Goal: Communication & Community: Answer question/provide support

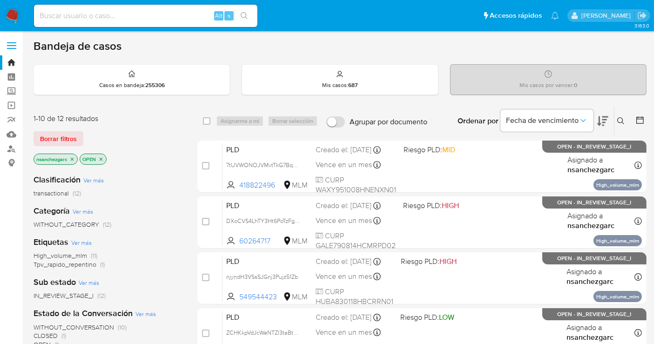
click at [621, 120] on icon at bounding box center [620, 120] width 7 height 7
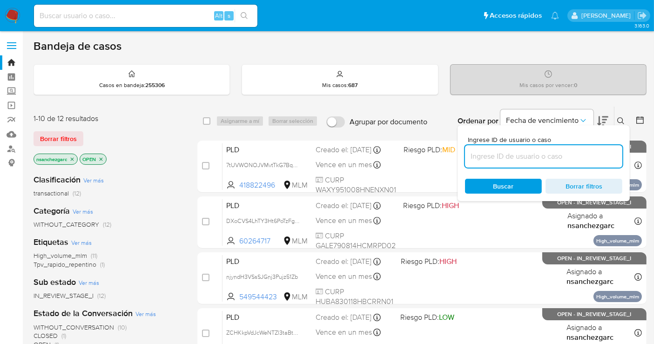
click at [487, 154] on input at bounding box center [543, 156] width 157 height 12
type input "1027648462"
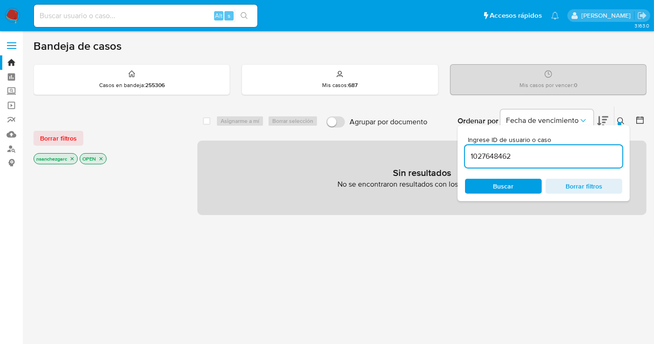
click at [72, 157] on icon "close-filter" at bounding box center [72, 158] width 3 height 3
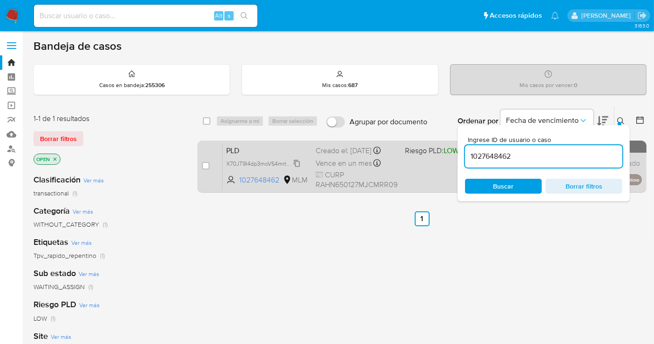
click at [296, 168] on span "X70JT9I4dp3moVS4mrtQ64Cc" at bounding box center [265, 163] width 78 height 10
click at [332, 156] on div "Creado el: 12/09/2025 Creado el: 12/09/2025 02:07:49" at bounding box center [356, 151] width 82 height 10
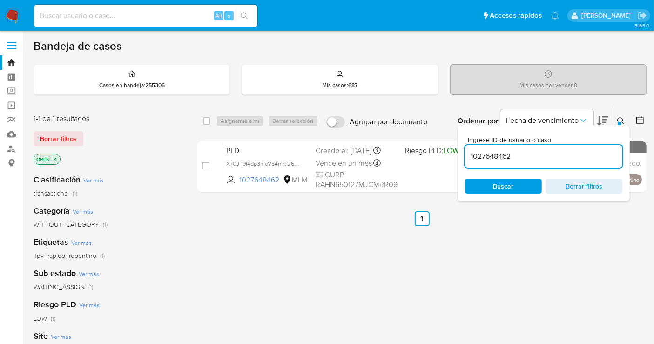
click at [15, 15] on img at bounding box center [13, 16] width 16 height 16
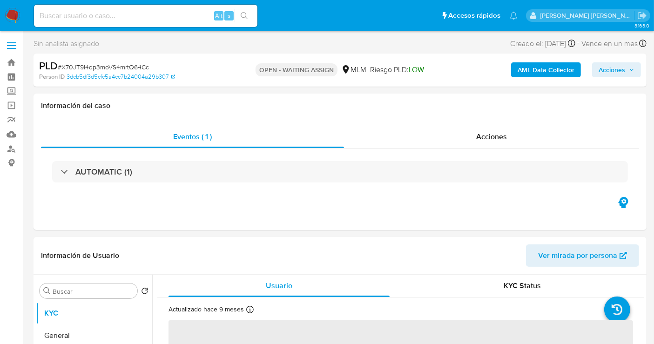
select select "10"
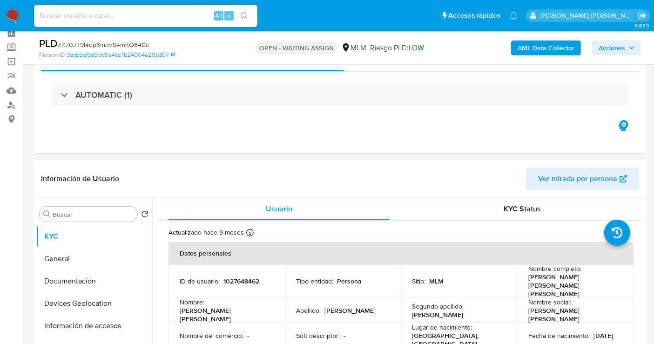
scroll to position [155, 0]
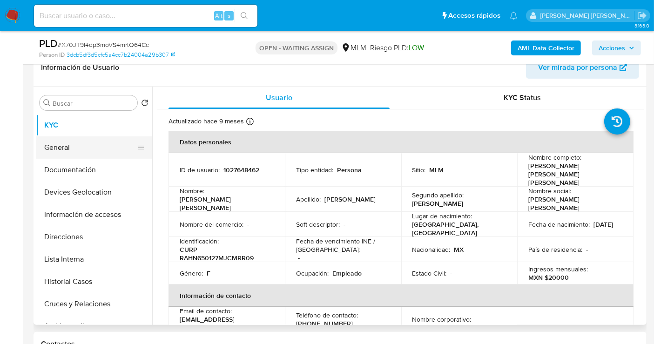
click at [76, 137] on button "General" at bounding box center [90, 147] width 109 height 22
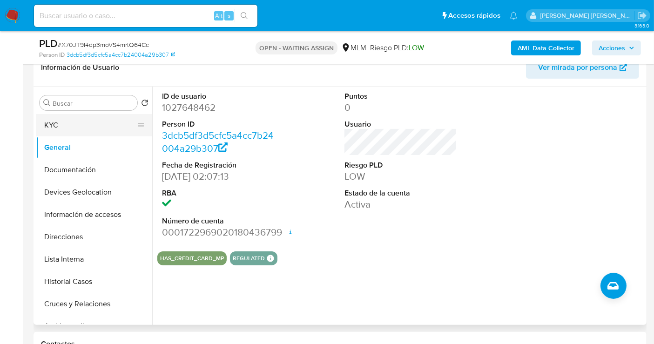
click at [58, 124] on button "KYC" at bounding box center [90, 125] width 109 height 22
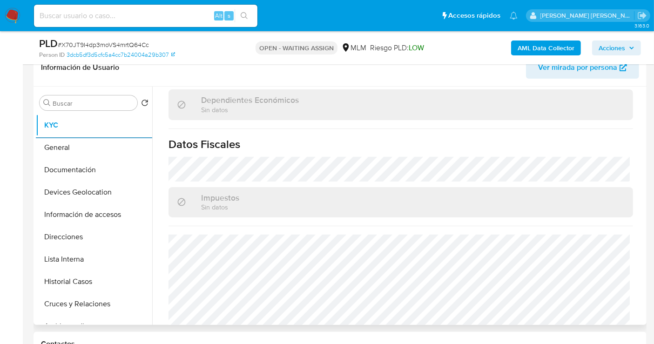
scroll to position [590, 0]
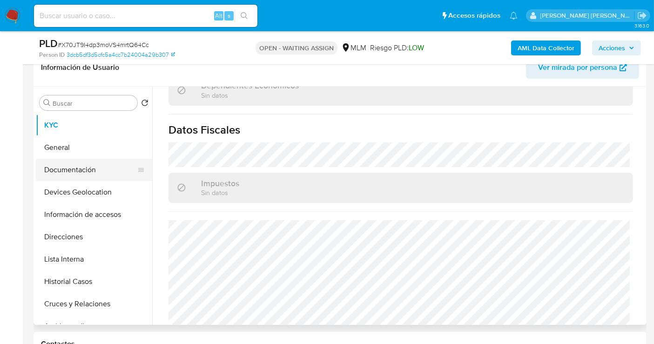
click at [74, 167] on button "Documentación" at bounding box center [90, 170] width 109 height 22
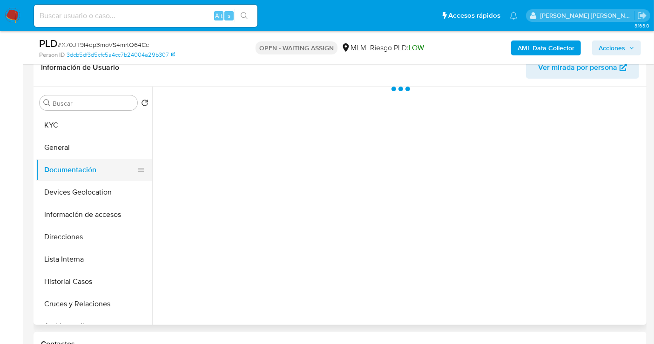
scroll to position [0, 0]
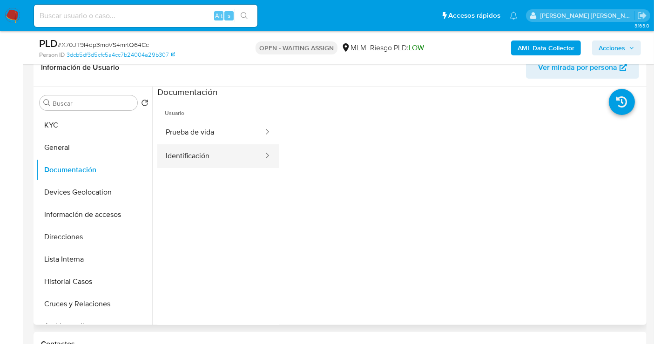
click at [198, 160] on button "Identificación" at bounding box center [210, 156] width 107 height 24
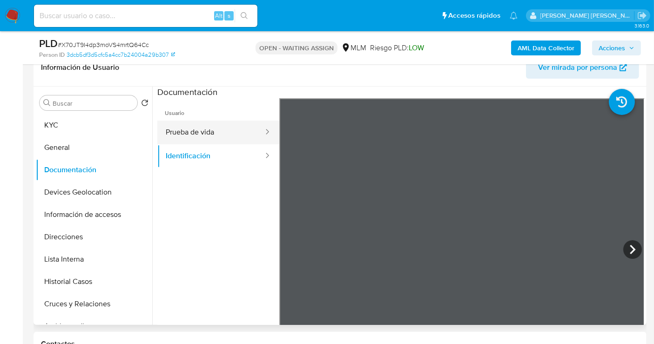
click at [189, 133] on button "Prueba de vida" at bounding box center [210, 132] width 107 height 24
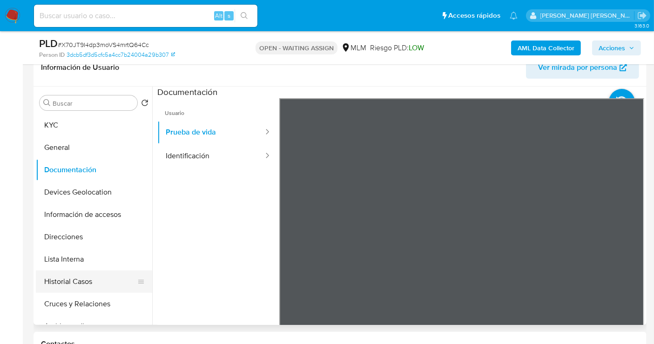
click at [66, 280] on button "Historial Casos" at bounding box center [90, 281] width 109 height 22
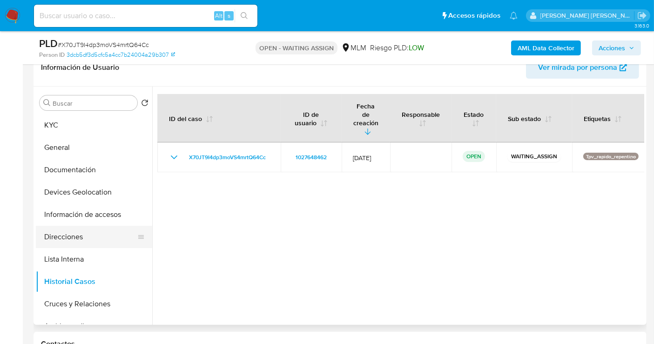
click at [80, 234] on button "Direcciones" at bounding box center [90, 237] width 109 height 22
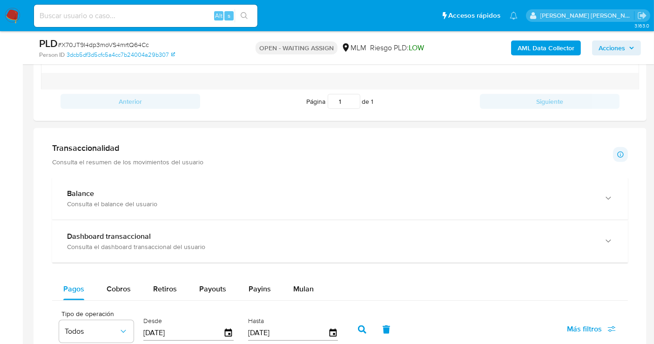
scroll to position [568, 0]
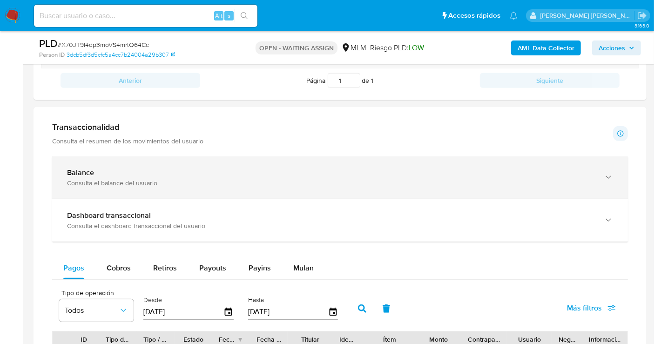
click at [185, 188] on div "Balance Consulta el balance del usuario" at bounding box center [339, 177] width 575 height 42
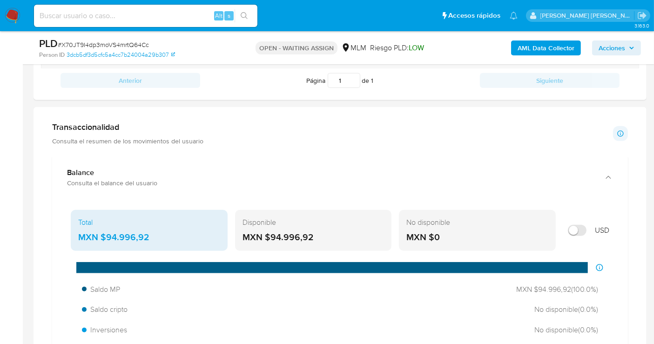
drag, startPoint x: 158, startPoint y: 235, endPoint x: 106, endPoint y: 238, distance: 52.2
click at [106, 238] on div "MXN $94.996,92" at bounding box center [149, 237] width 142 height 12
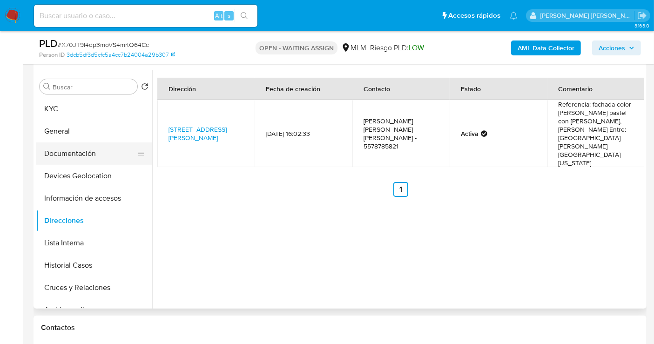
scroll to position [155, 0]
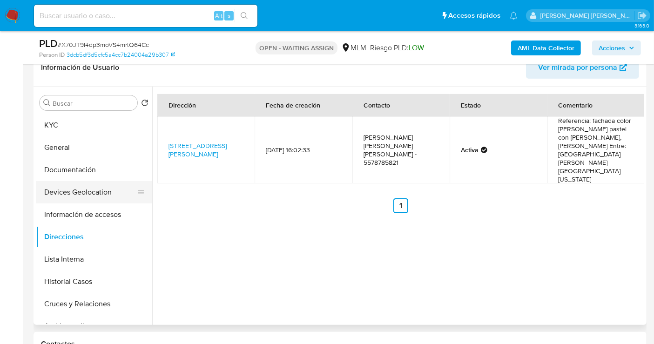
click at [70, 189] on button "Devices Geolocation" at bounding box center [90, 192] width 109 height 22
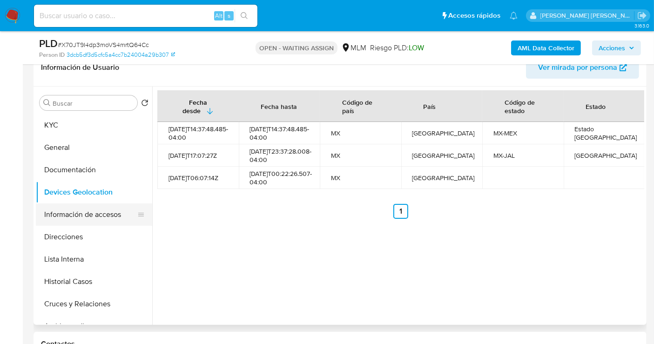
click at [79, 216] on button "Información de accesos" at bounding box center [90, 214] width 109 height 22
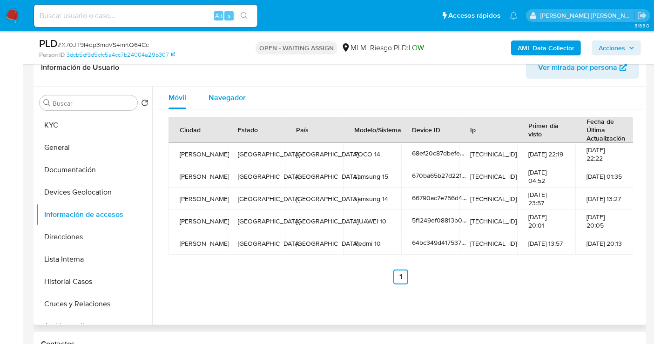
click at [224, 101] on span "Navegador" at bounding box center [226, 97] width 37 height 11
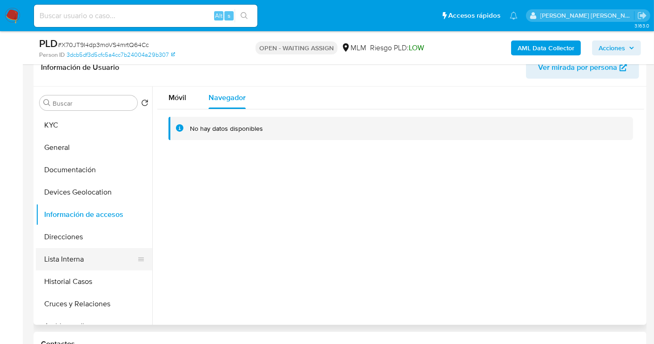
click at [66, 252] on button "Lista Interna" at bounding box center [90, 259] width 109 height 22
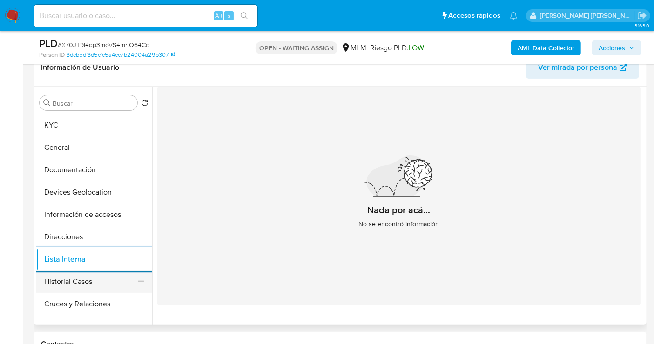
click at [58, 280] on button "Historial Casos" at bounding box center [90, 281] width 109 height 22
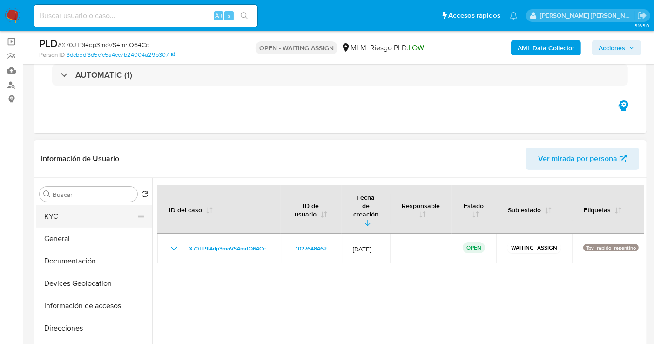
scroll to position [0, 0]
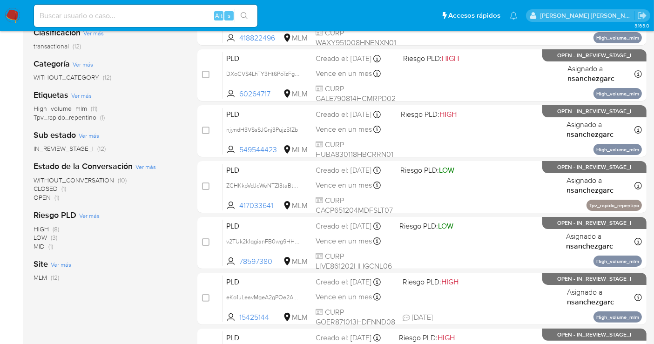
scroll to position [207, 0]
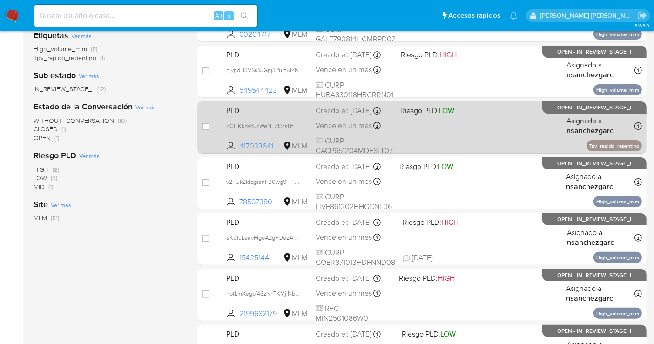
click at [340, 131] on span "Vence en un mes" at bounding box center [343, 125] width 56 height 10
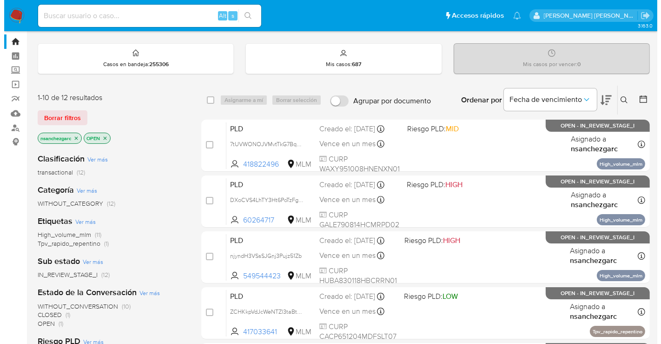
scroll to position [0, 0]
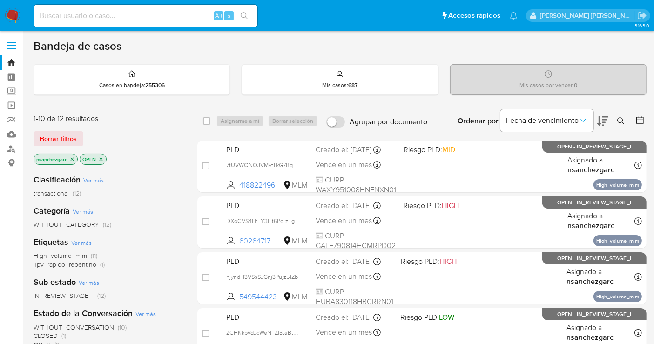
click at [624, 123] on button at bounding box center [621, 120] width 15 height 11
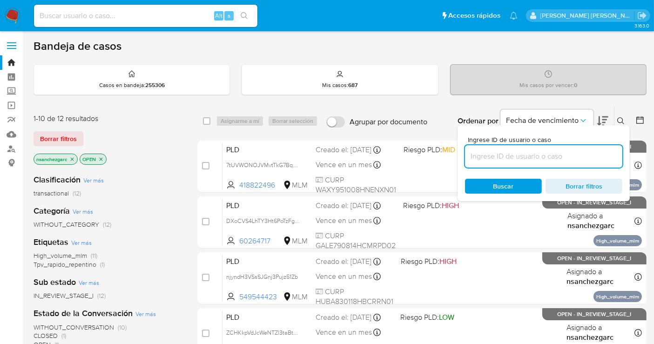
click at [486, 150] on input at bounding box center [543, 156] width 157 height 12
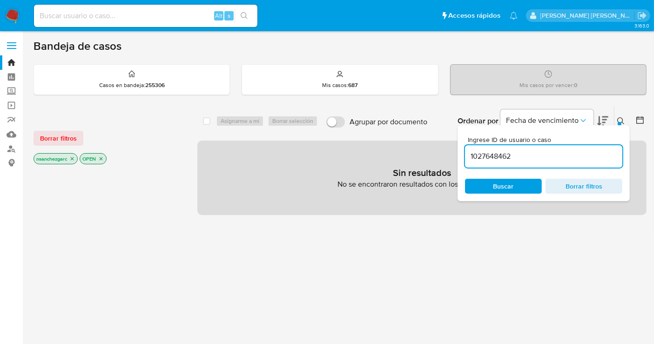
click at [73, 158] on icon "close-filter" at bounding box center [72, 158] width 3 height 3
click at [544, 158] on input "1027648462" at bounding box center [543, 156] width 157 height 12
type input "1027648462"
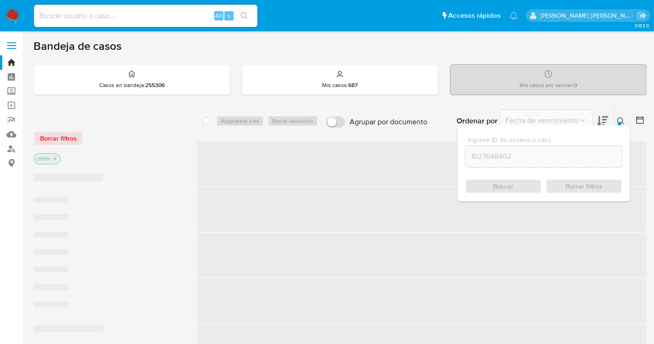
click at [481, 187] on span "Buscar" at bounding box center [503, 186] width 64 height 13
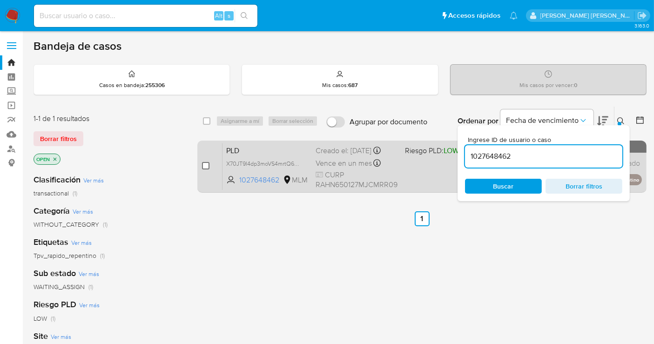
drag, startPoint x: 202, startPoint y: 164, endPoint x: 207, endPoint y: 161, distance: 5.6
click at [202, 163] on input "checkbox" at bounding box center [205, 165] width 7 height 7
checkbox input "true"
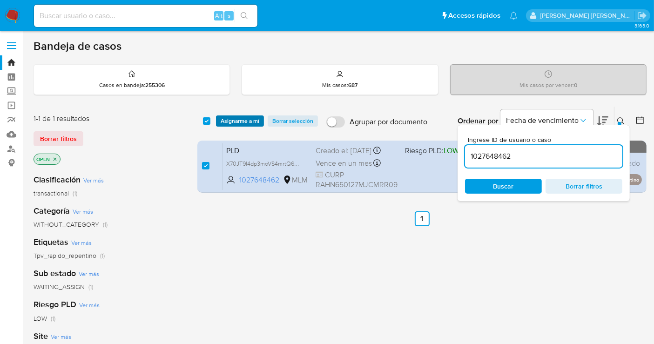
click at [230, 120] on span "Asignarme a mí" at bounding box center [239, 120] width 39 height 9
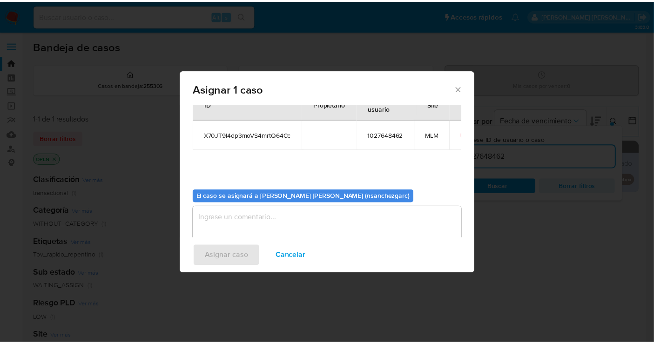
scroll to position [47, 0]
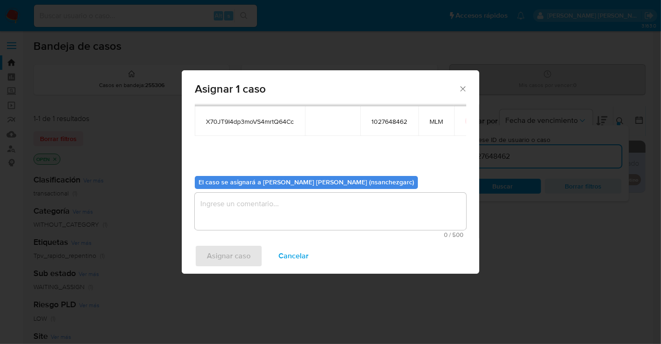
drag, startPoint x: 224, startPoint y: 208, endPoint x: 225, endPoint y: 186, distance: 22.8
click at [224, 206] on textarea "assign-modal" at bounding box center [331, 211] width 272 height 37
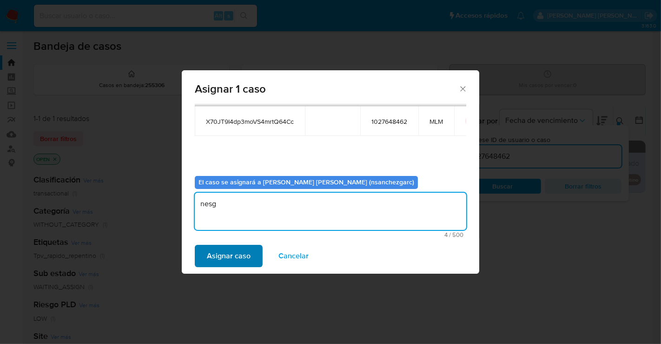
type textarea "nesg"
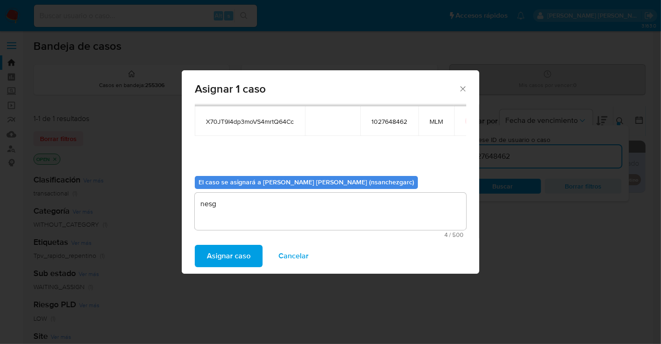
click at [217, 255] on span "Asignar caso" at bounding box center [229, 256] width 44 height 20
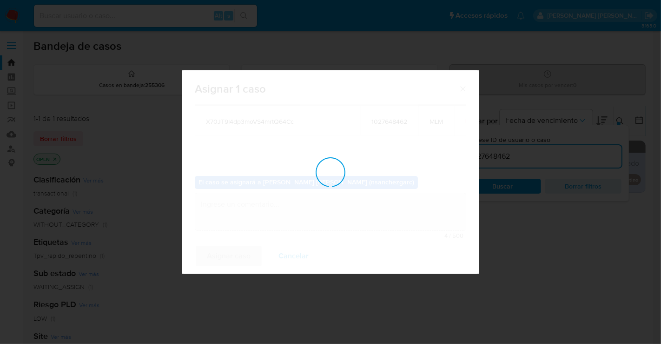
checkbox input "false"
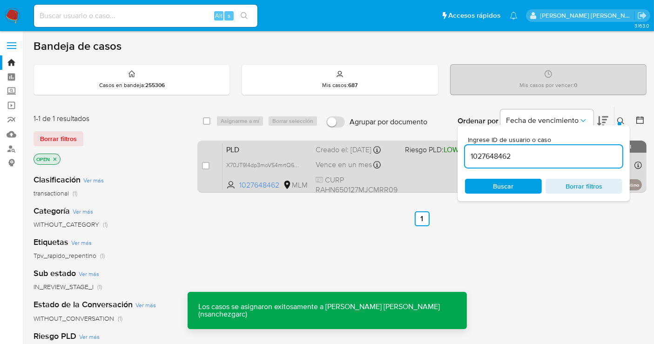
click at [317, 155] on div "Creado el: 12/09/2025 Creado el: 12/09/2025 02:07:49" at bounding box center [356, 150] width 82 height 10
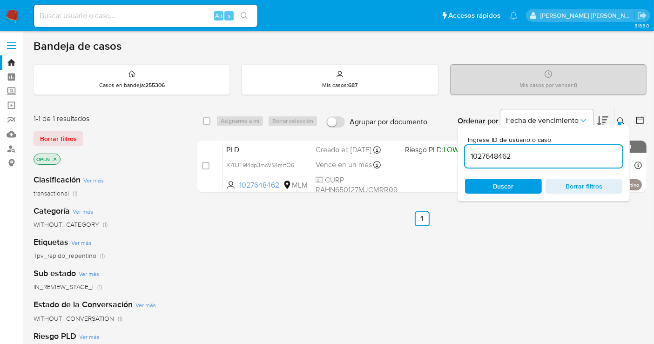
click at [67, 14] on input at bounding box center [145, 16] width 223 height 12
paste input "1263278677"
type input "1263278677"
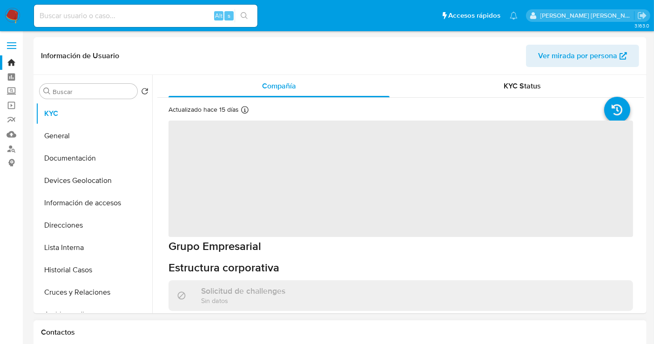
select select "10"
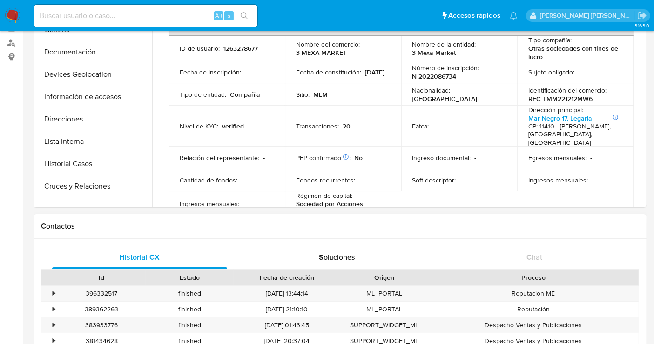
scroll to position [52, 0]
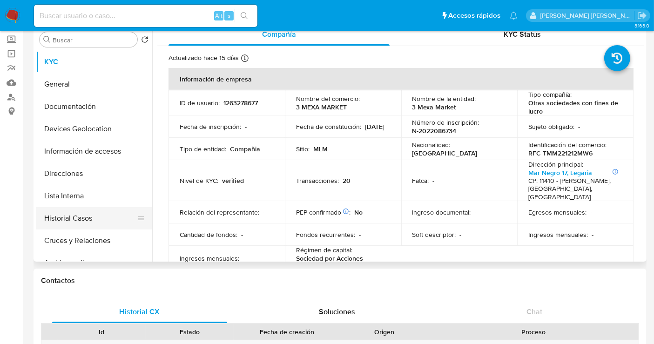
click at [73, 223] on button "Historial Casos" at bounding box center [90, 218] width 109 height 22
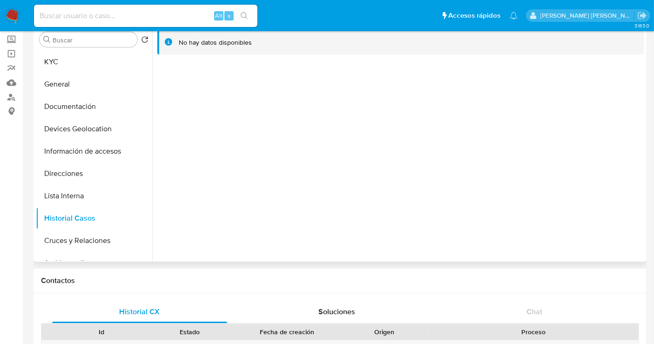
click at [306, 195] on div at bounding box center [398, 142] width 492 height 238
click at [306, 198] on div at bounding box center [398, 142] width 492 height 238
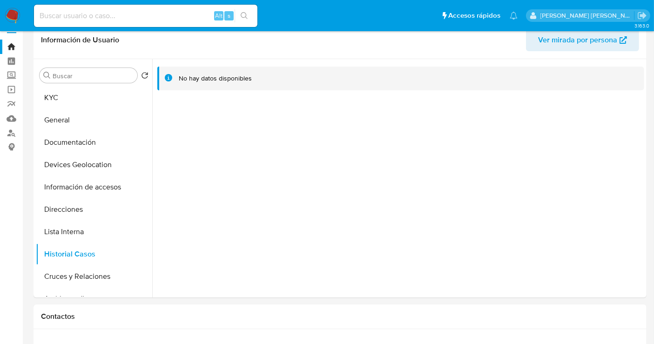
scroll to position [0, 0]
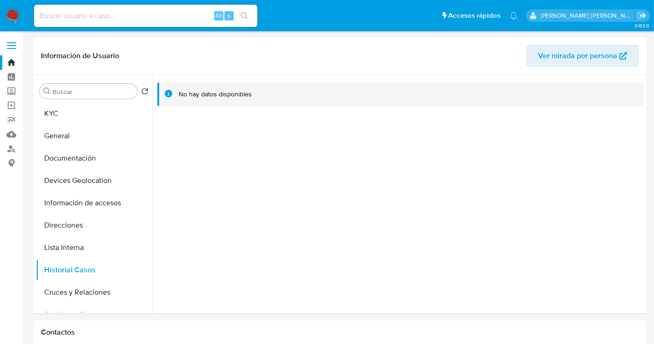
click at [8, 15] on img at bounding box center [13, 16] width 16 height 16
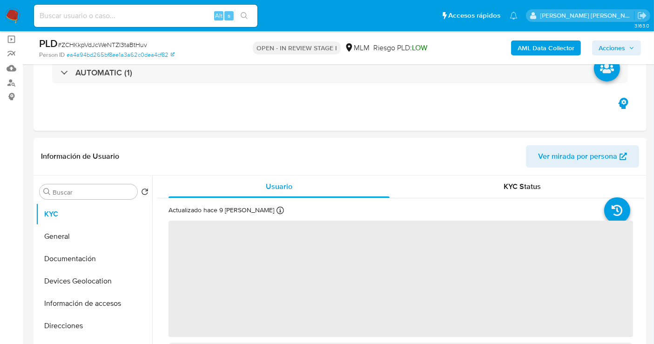
scroll to position [155, 0]
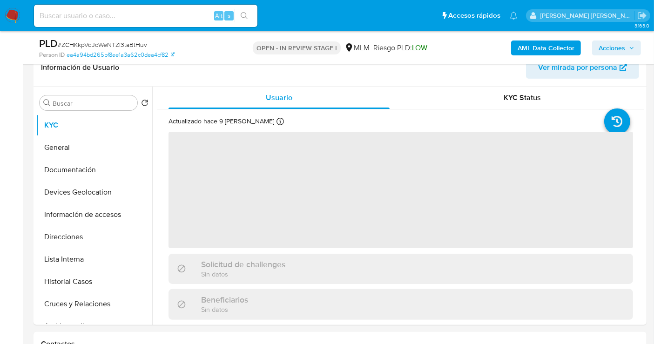
select select "10"
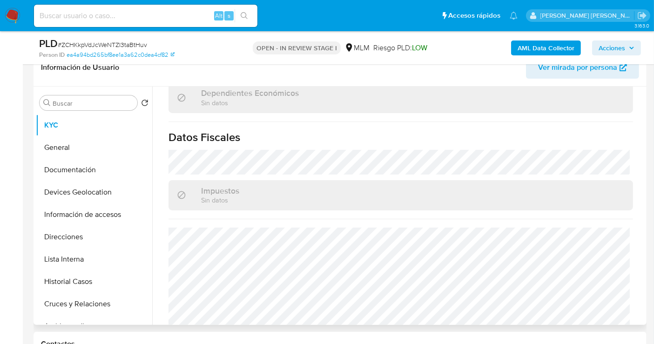
scroll to position [587, 0]
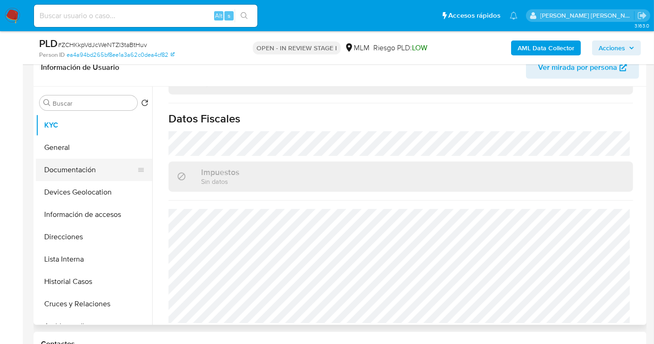
click at [59, 170] on button "Documentación" at bounding box center [90, 170] width 109 height 22
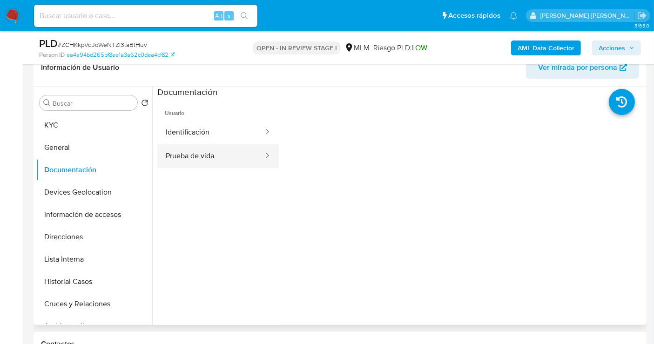
click at [173, 159] on button "Prueba de vida" at bounding box center [210, 156] width 107 height 24
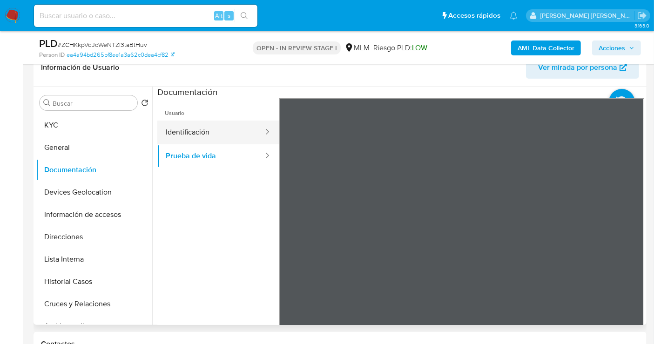
click at [197, 134] on button "Identificación" at bounding box center [210, 132] width 107 height 24
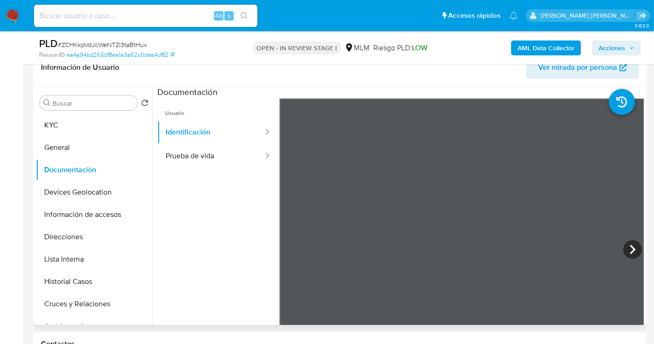
scroll to position [33, 0]
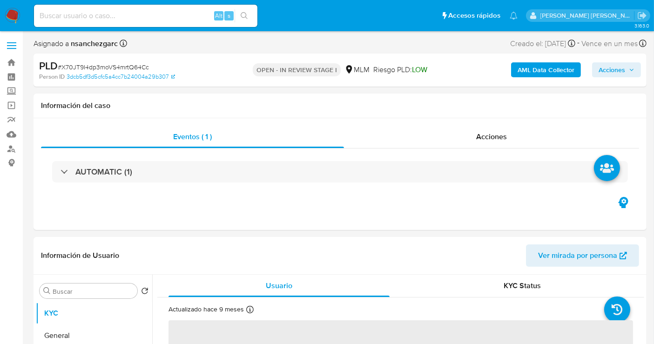
select select "10"
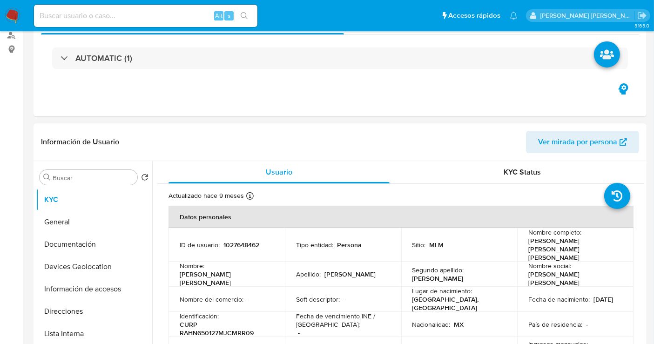
scroll to position [310, 0]
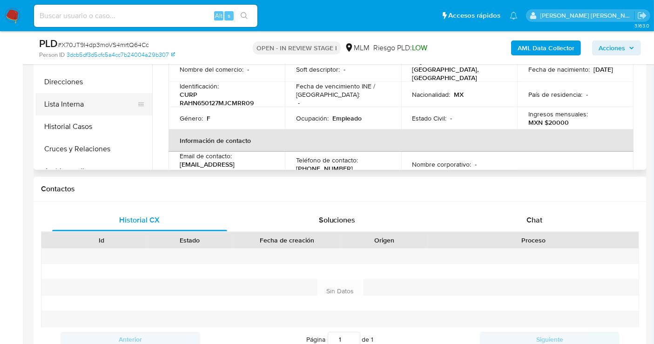
click at [61, 104] on button "Lista Interna" at bounding box center [90, 104] width 109 height 22
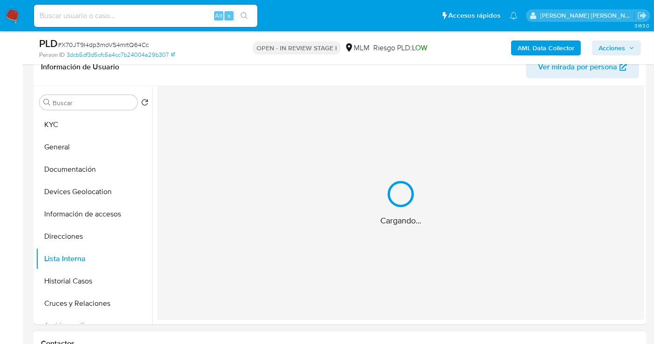
scroll to position [155, 0]
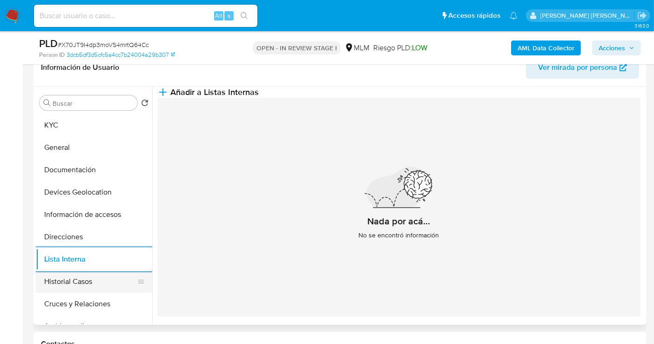
click at [74, 284] on button "Historial Casos" at bounding box center [90, 281] width 109 height 22
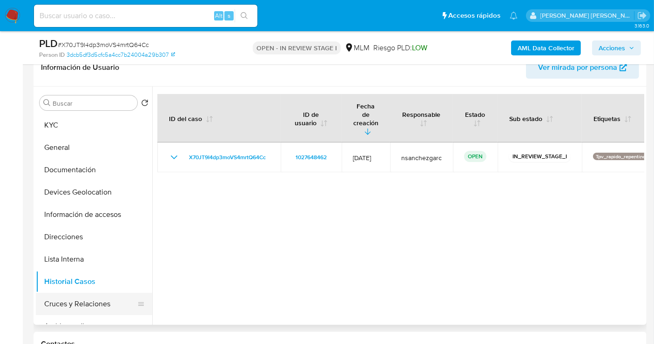
click at [91, 301] on button "Cruces y Relaciones" at bounding box center [90, 304] width 109 height 22
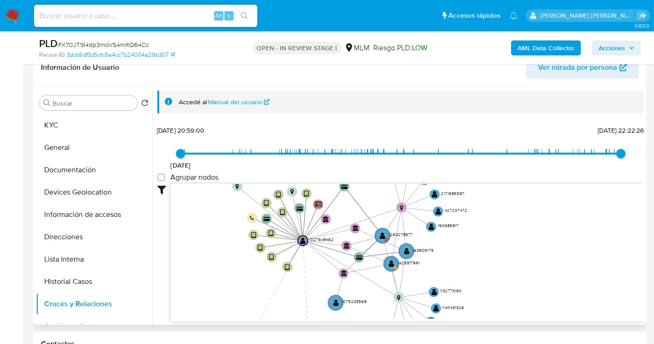
drag, startPoint x: 408, startPoint y: 220, endPoint x: 279, endPoint y: 301, distance: 152.8
click at [279, 301] on icon "device-61a1ca9e08813b00188144b6  device-61a1ce2108813b001a002edb  device-5f12…" at bounding box center [407, 251] width 473 height 135
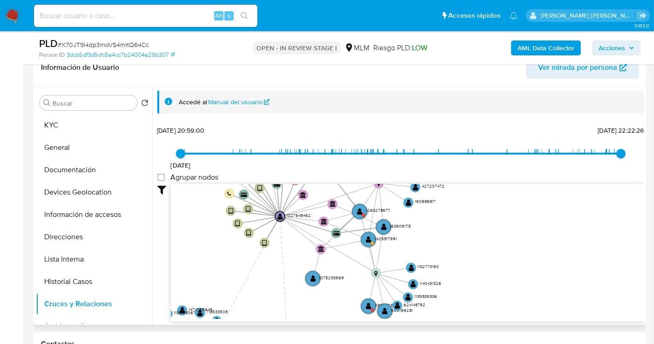
drag, startPoint x: 518, startPoint y: 236, endPoint x: 495, endPoint y: 212, distance: 32.9
click at [495, 212] on icon "device-61a1ca9e08813b00188144b6  device-61a1ce2108813b001a002edb  device-5f12…" at bounding box center [407, 251] width 473 height 135
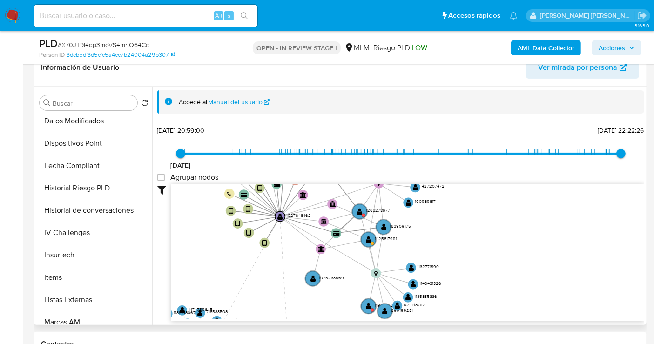
scroll to position [460, 0]
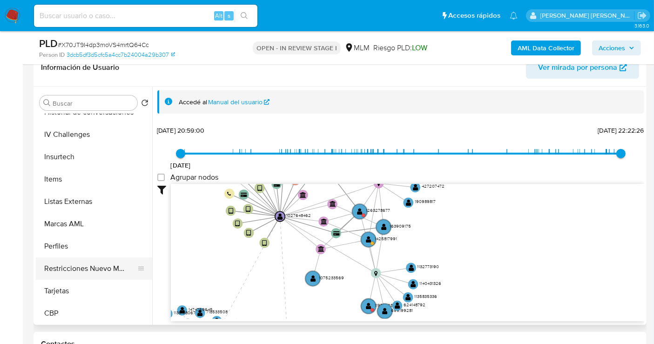
click at [80, 264] on button "Restricciones Nuevo Mundo" at bounding box center [90, 268] width 109 height 22
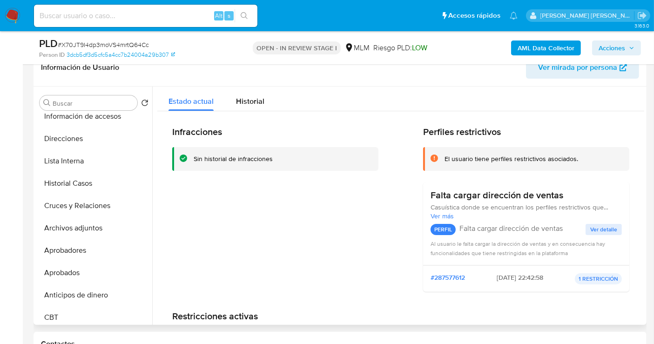
scroll to position [0, 0]
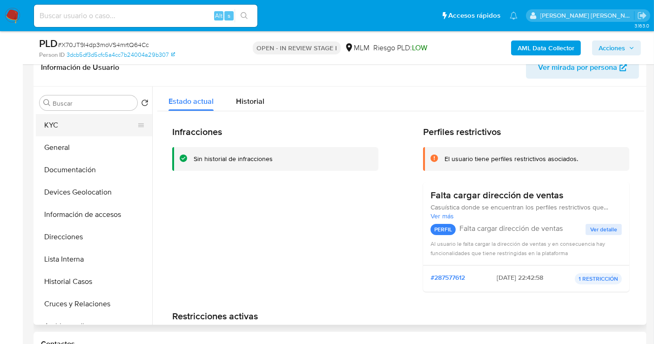
click at [60, 124] on button "KYC" at bounding box center [90, 125] width 109 height 22
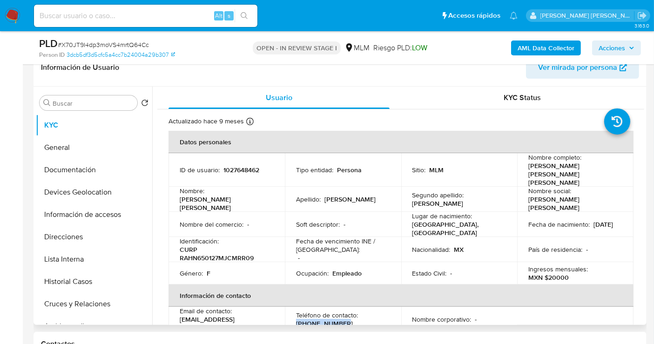
drag, startPoint x: 339, startPoint y: 313, endPoint x: 290, endPoint y: 312, distance: 48.8
click at [290, 312] on td "Teléfono de contacto : [PHONE_NUMBER]" at bounding box center [343, 319] width 116 height 25
copy p "[PHONE_NUMBER]"
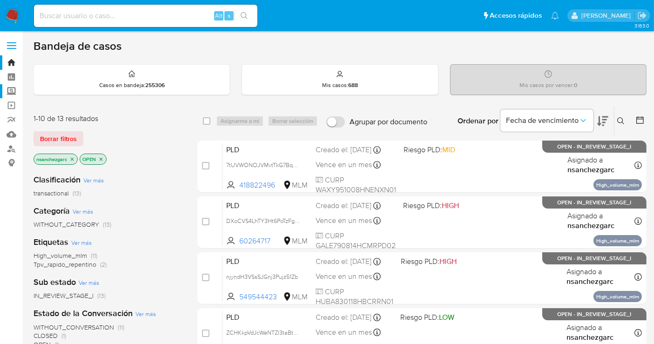
click at [6, 94] on label "Screening" at bounding box center [55, 91] width 111 height 14
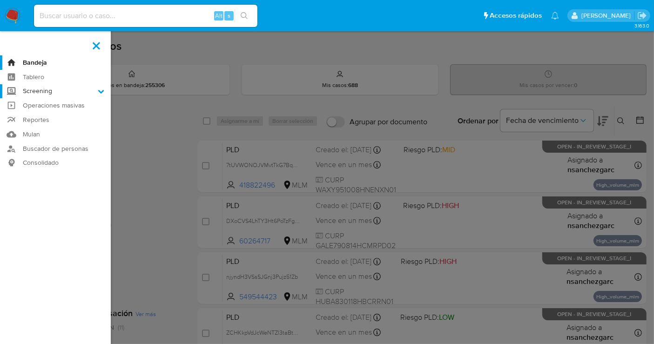
click at [0, 0] on input "Screening" at bounding box center [0, 0] width 0 height 0
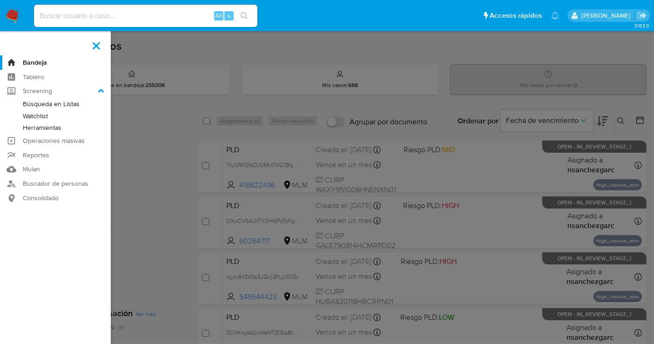
click at [43, 125] on link "Herramientas" at bounding box center [55, 128] width 111 height 12
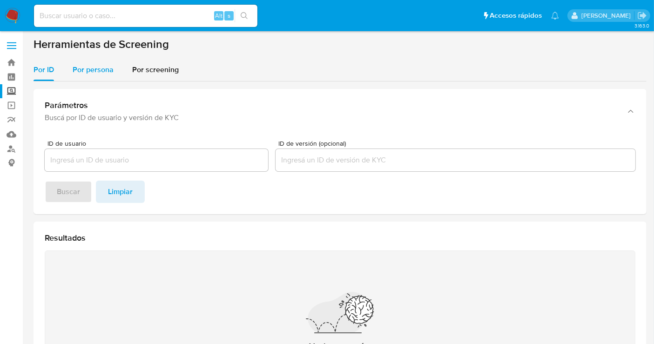
click at [92, 72] on span "Por persona" at bounding box center [93, 69] width 41 height 11
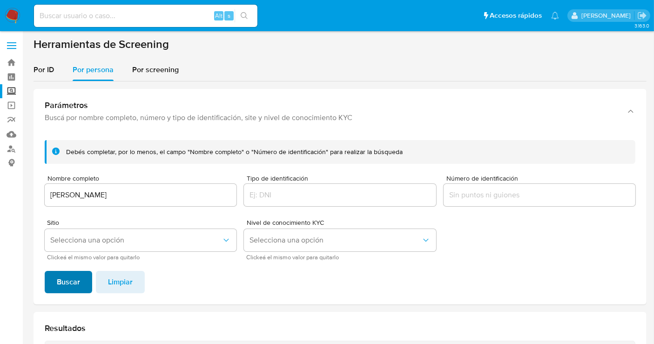
click at [71, 272] on span "Buscar" at bounding box center [68, 282] width 23 height 20
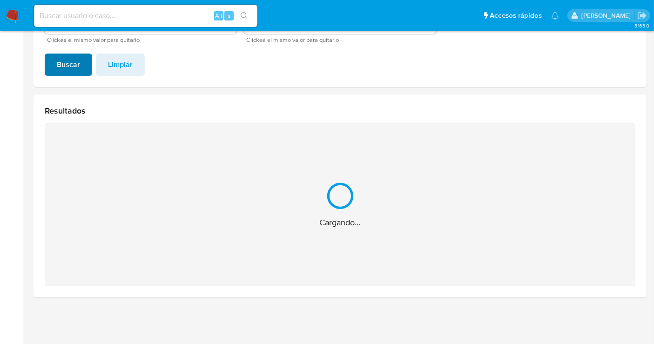
scroll to position [69, 0]
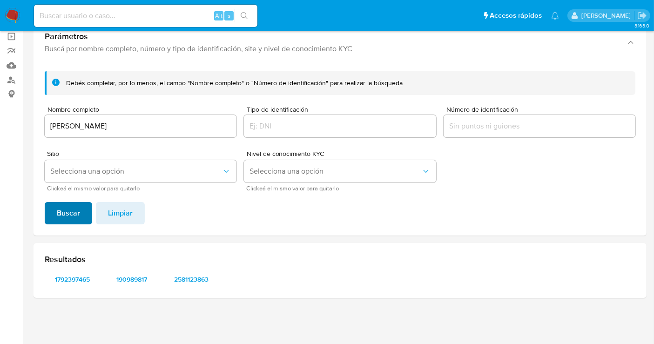
click at [71, 273] on span "1792397465" at bounding box center [72, 279] width 43 height 13
click at [123, 273] on span "190989817" at bounding box center [132, 279] width 43 height 13
click at [189, 279] on span "2581123863" at bounding box center [191, 279] width 43 height 13
click at [103, 126] on input "GABRIEL RIVAS RAMIREZ" at bounding box center [141, 126] width 192 height 12
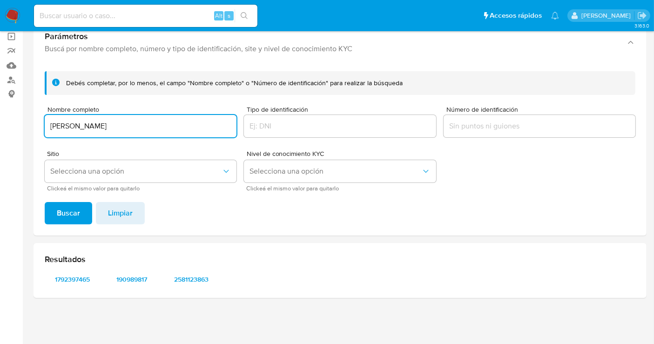
click at [102, 126] on input "GABRIEL RIVAS RAMIREZ" at bounding box center [141, 126] width 192 height 12
type input "DANIEL RIVAS RAMIREZ"
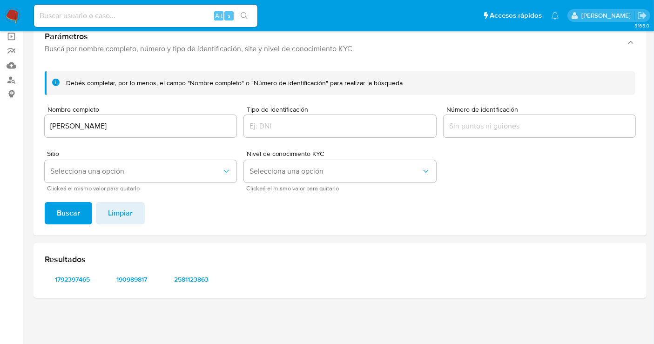
click at [78, 197] on div "Debés completar, por lo menos, el campo "Nombre completo" o "Número de identifi…" at bounding box center [339, 150] width 613 height 172
click at [78, 212] on span "Buscar" at bounding box center [68, 213] width 23 height 20
click at [79, 277] on span "163909175" at bounding box center [72, 279] width 43 height 13
click at [125, 280] on span "2699619649" at bounding box center [132, 279] width 43 height 13
click at [13, 15] on img at bounding box center [13, 16] width 16 height 16
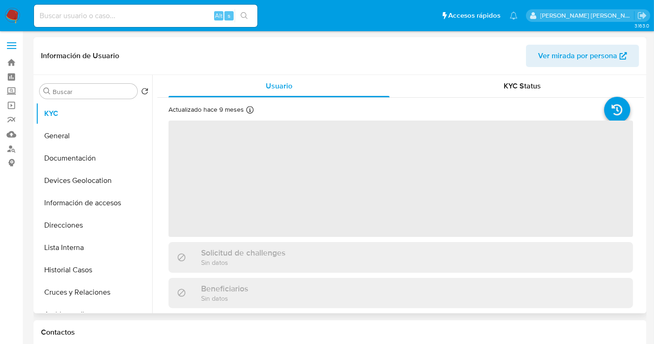
select select "10"
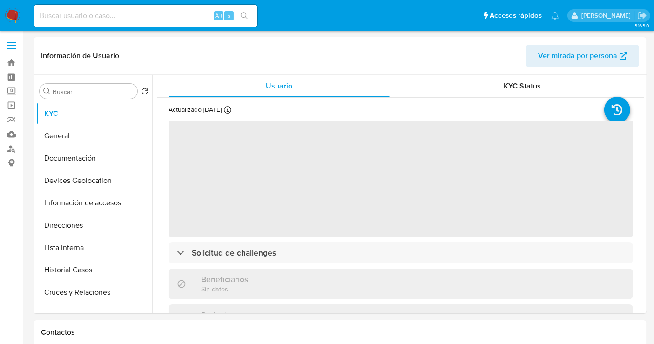
select select "10"
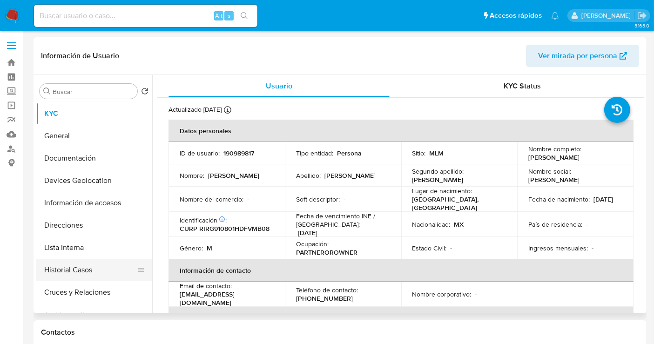
click at [77, 269] on button "Historial Casos" at bounding box center [90, 270] width 109 height 22
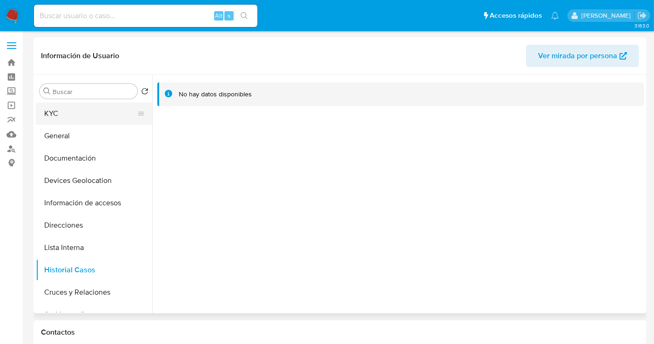
click at [60, 110] on button "KYC" at bounding box center [90, 113] width 109 height 22
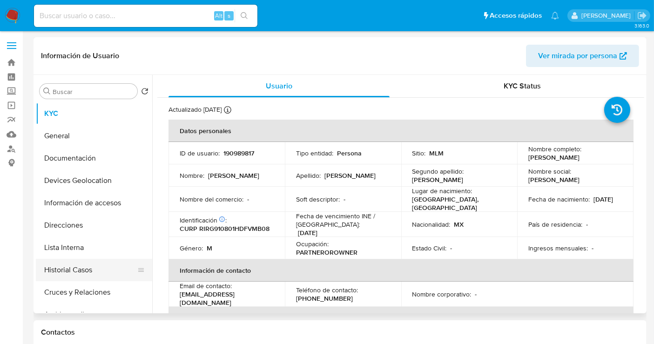
click at [78, 268] on button "Historial Casos" at bounding box center [90, 270] width 109 height 22
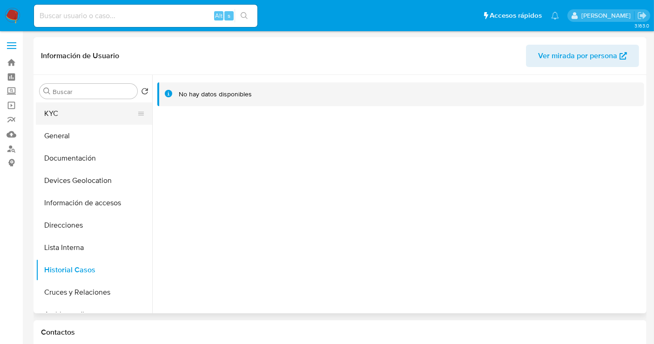
drag, startPoint x: 61, startPoint y: 112, endPoint x: 140, endPoint y: 192, distance: 111.8
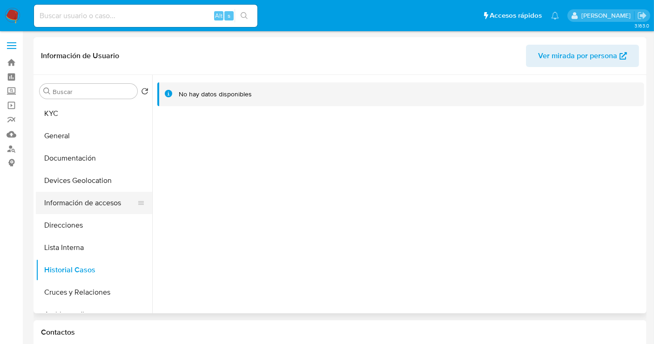
click at [61, 112] on button "KYC" at bounding box center [94, 113] width 116 height 22
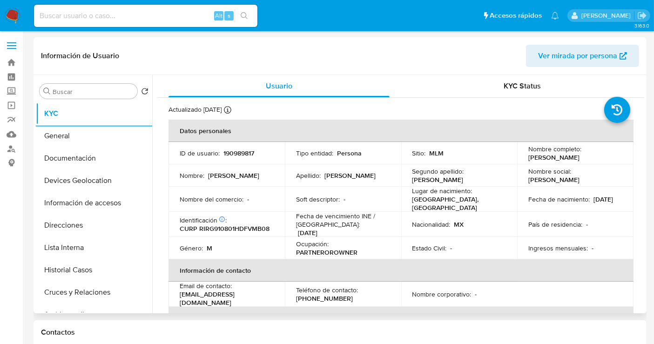
click at [234, 154] on p "190989817" at bounding box center [238, 153] width 31 height 8
copy p "190989817"
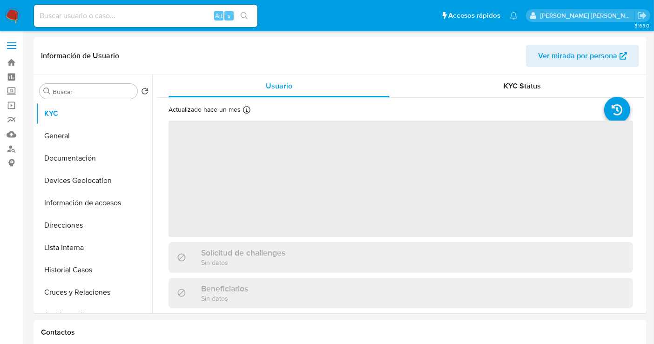
select select "10"
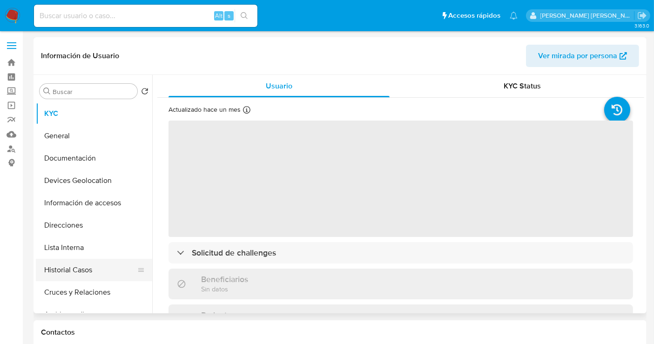
select select "10"
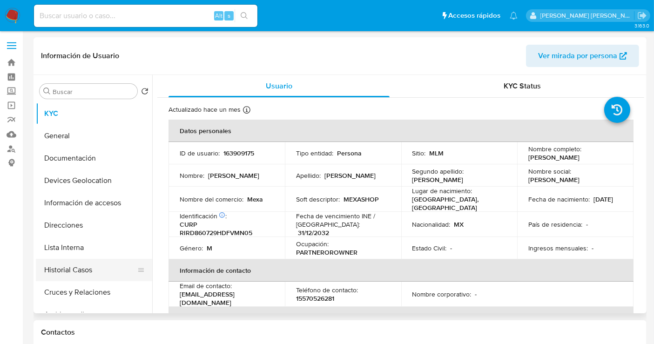
click at [88, 268] on button "Historial Casos" at bounding box center [90, 270] width 109 height 22
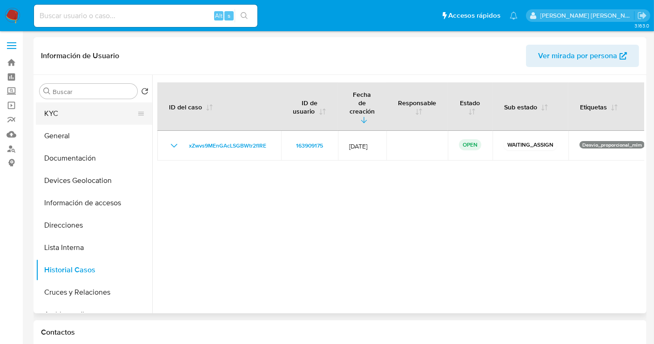
click at [72, 113] on button "KYC" at bounding box center [90, 113] width 109 height 22
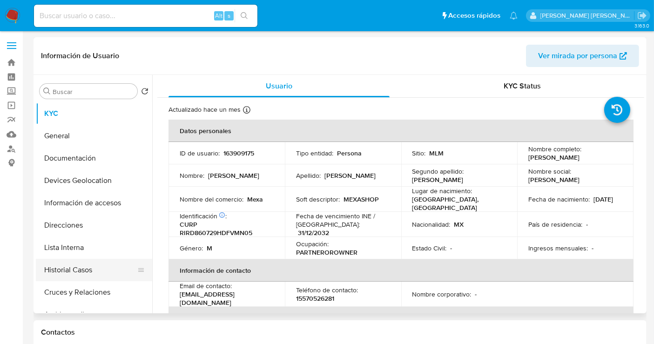
click at [62, 265] on button "Historial Casos" at bounding box center [90, 270] width 109 height 22
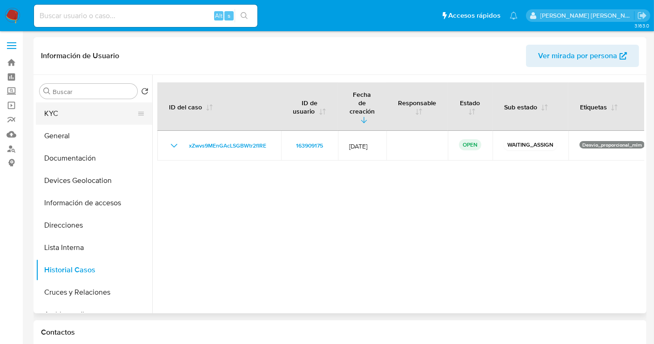
click at [73, 116] on button "KYC" at bounding box center [90, 113] width 109 height 22
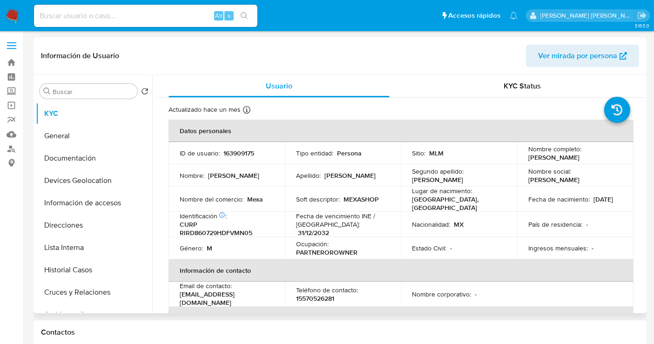
click at [228, 149] on p "163909175" at bounding box center [238, 153] width 31 height 8
copy p "163909175"
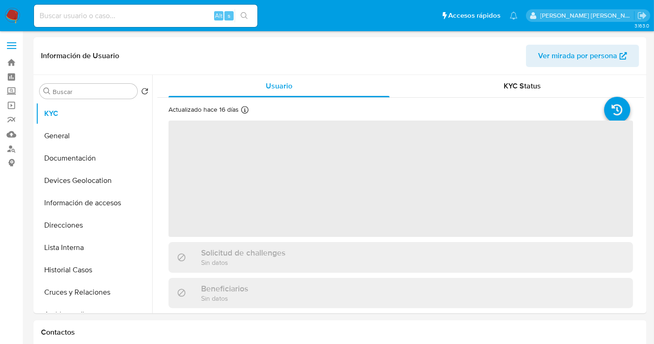
select select "10"
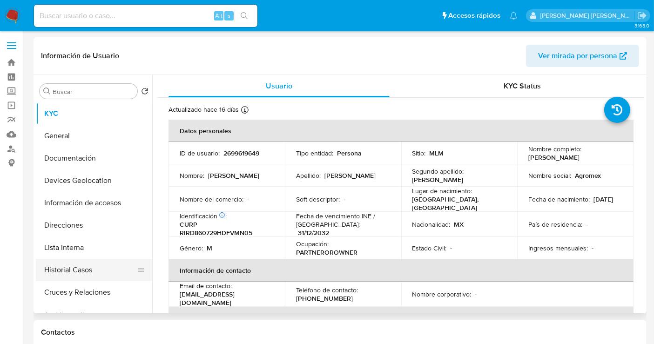
click at [70, 266] on button "Historial Casos" at bounding box center [90, 270] width 109 height 22
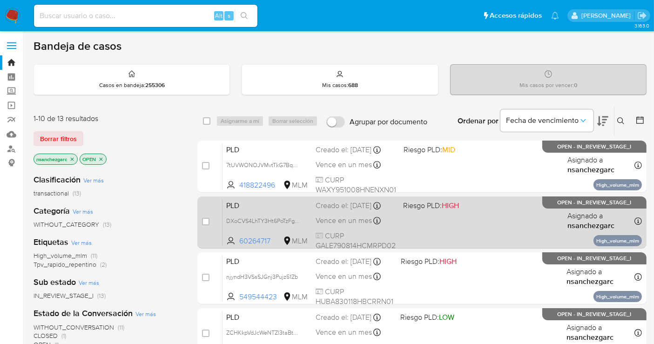
scroll to position [52, 0]
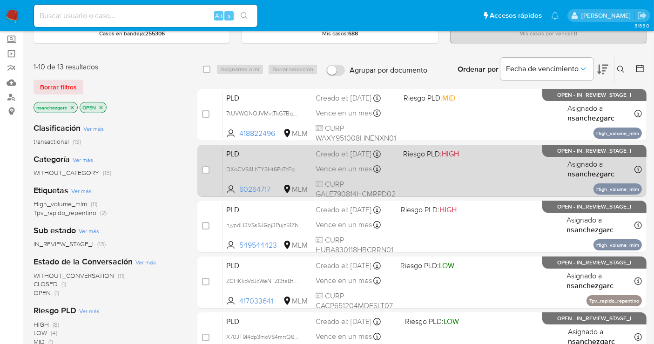
click at [345, 159] on div "Creado el: [DATE] Creado el: [DATE] 02:08:56" at bounding box center [355, 154] width 80 height 10
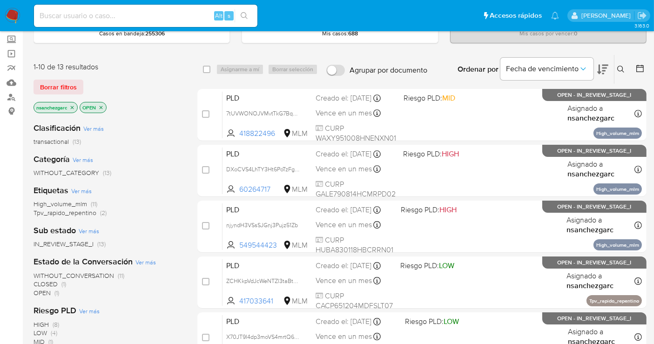
click at [11, 16] on img at bounding box center [13, 16] width 16 height 16
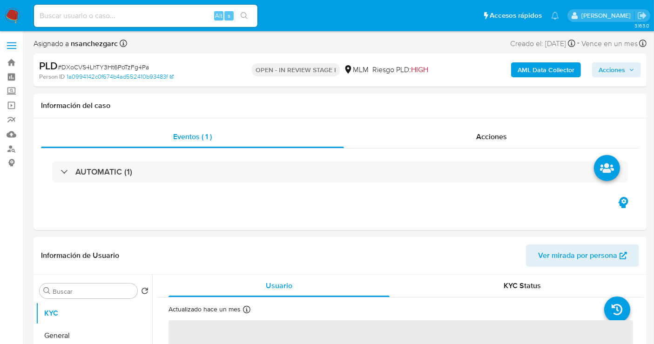
select select "10"
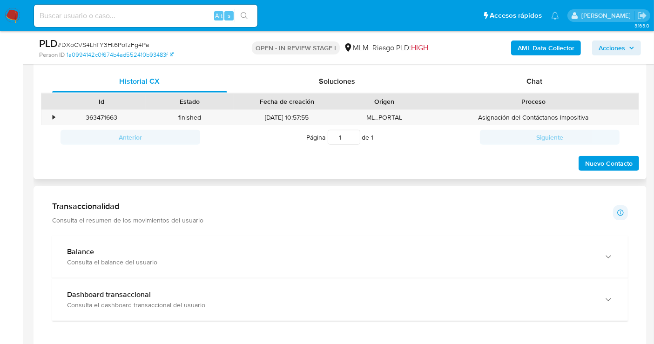
scroll to position [413, 0]
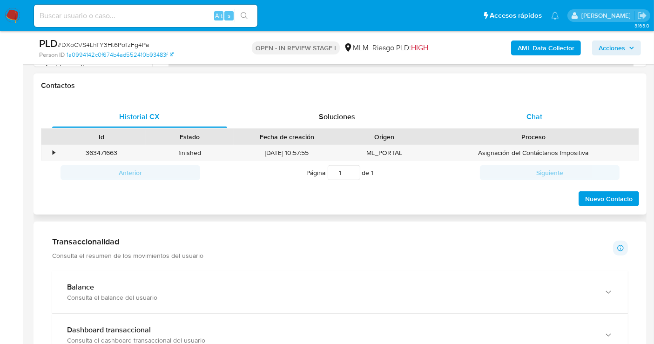
click at [533, 118] on span "Chat" at bounding box center [534, 116] width 16 height 11
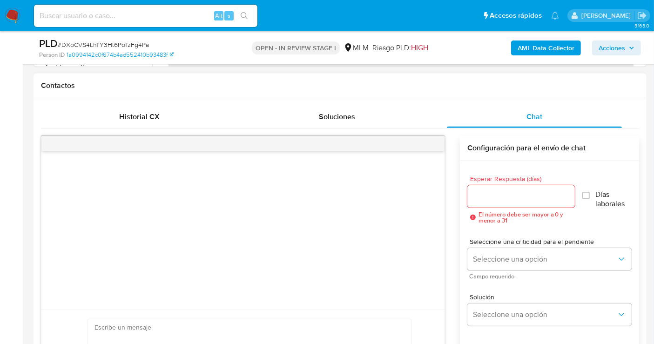
click at [479, 190] on input "Esperar Respuesta (días)" at bounding box center [520, 196] width 107 height 12
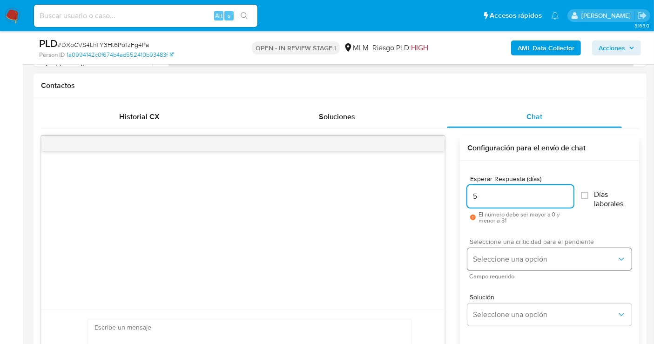
type input "5"
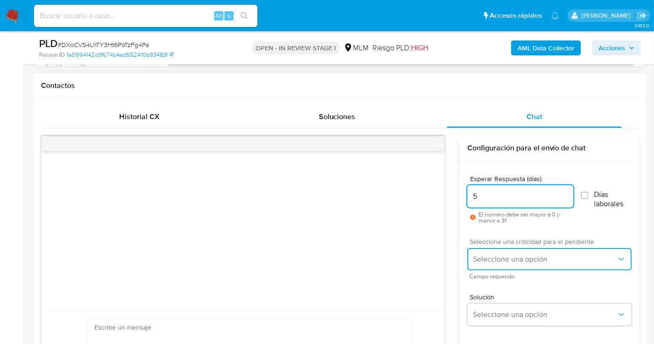
click at [488, 255] on span "Seleccione una opción" at bounding box center [545, 258] width 144 height 9
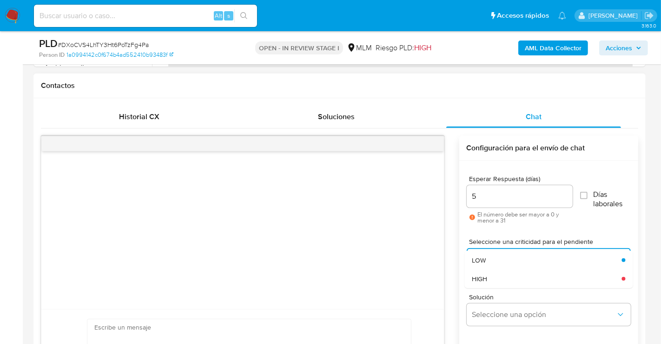
drag, startPoint x: 482, startPoint y: 274, endPoint x: 489, endPoint y: 287, distance: 14.8
click at [483, 275] on span "HIGH" at bounding box center [479, 278] width 15 height 8
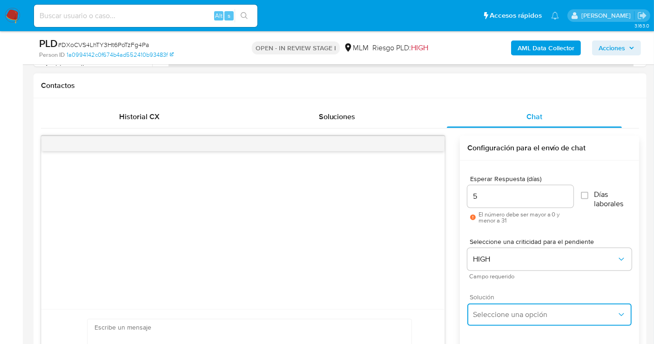
click at [499, 312] on span "Seleccione una opción" at bounding box center [545, 314] width 144 height 9
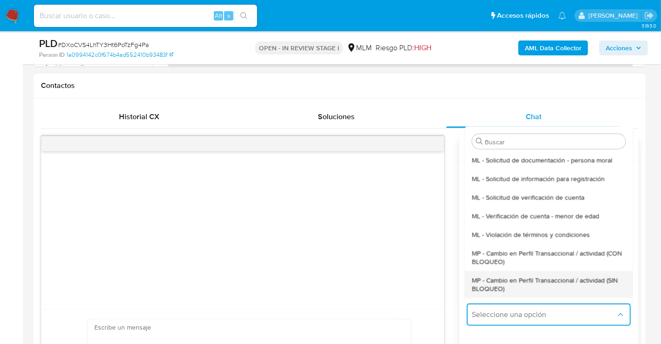
click at [488, 287] on span "MP - Cambio en Perfil Transaccional / actividad (SIN BLOQUEO)" at bounding box center [549, 283] width 154 height 17
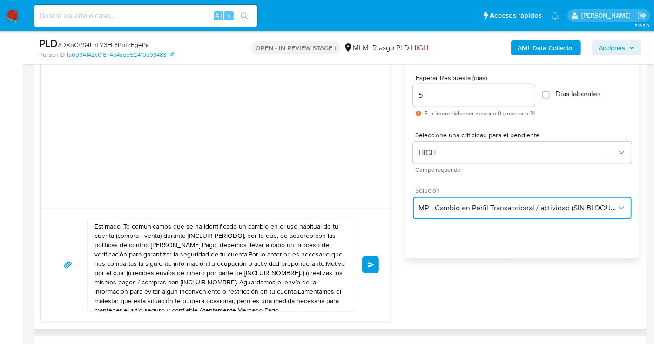
scroll to position [517, 0]
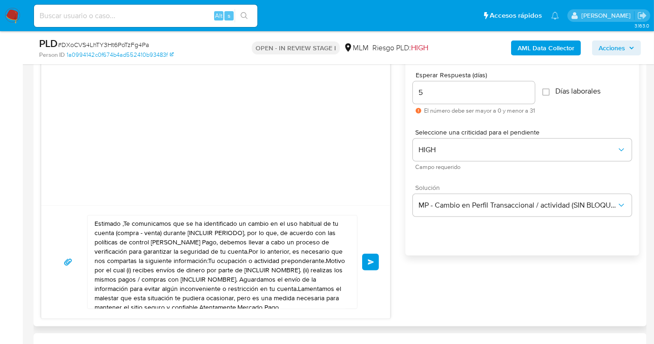
click at [156, 262] on textarea "Estimado ,Te comunicamos que se ha identificado un cambio en el uso habitual de…" at bounding box center [219, 261] width 251 height 93
paste textarea "cliente se ha identificado un cambio en el uso habitual de tu cuenta para garan…"
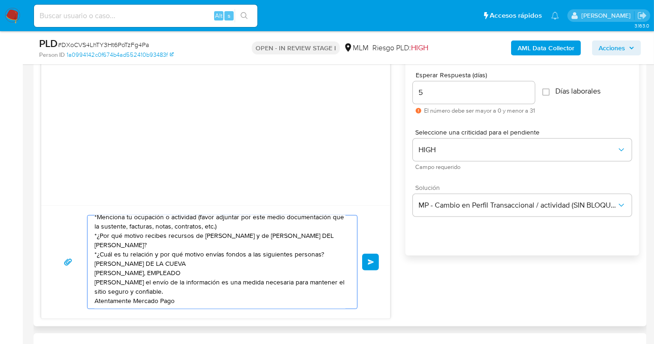
scroll to position [44, 0]
type textarea "Estimado cliente se ha identificado un cambio en el uso habitual de tu cuenta p…"
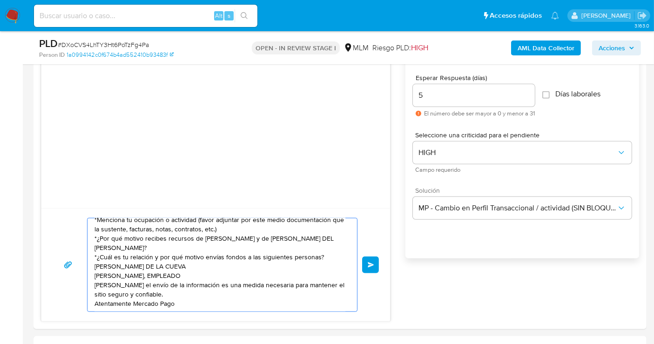
scroll to position [620, 0]
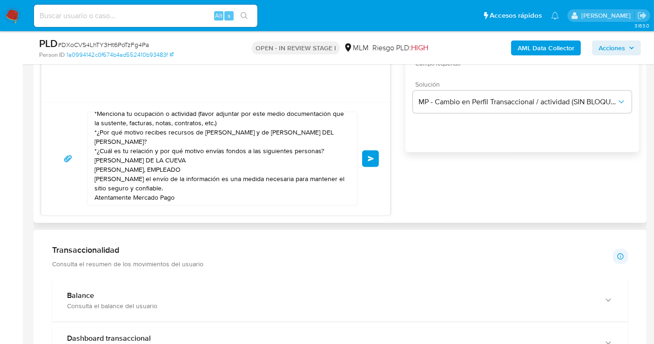
click at [368, 156] on span "Enviar" at bounding box center [370, 159] width 7 height 6
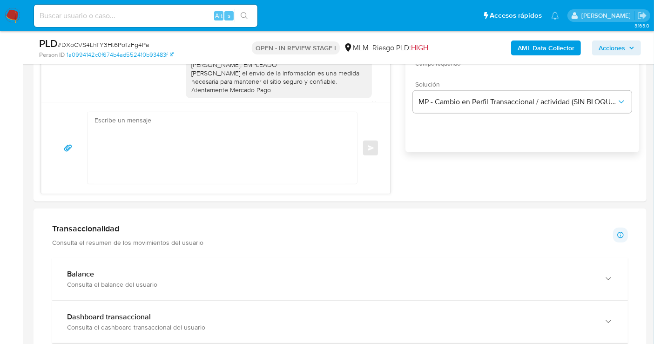
scroll to position [22, 0]
